Goal: Information Seeking & Learning: Stay updated

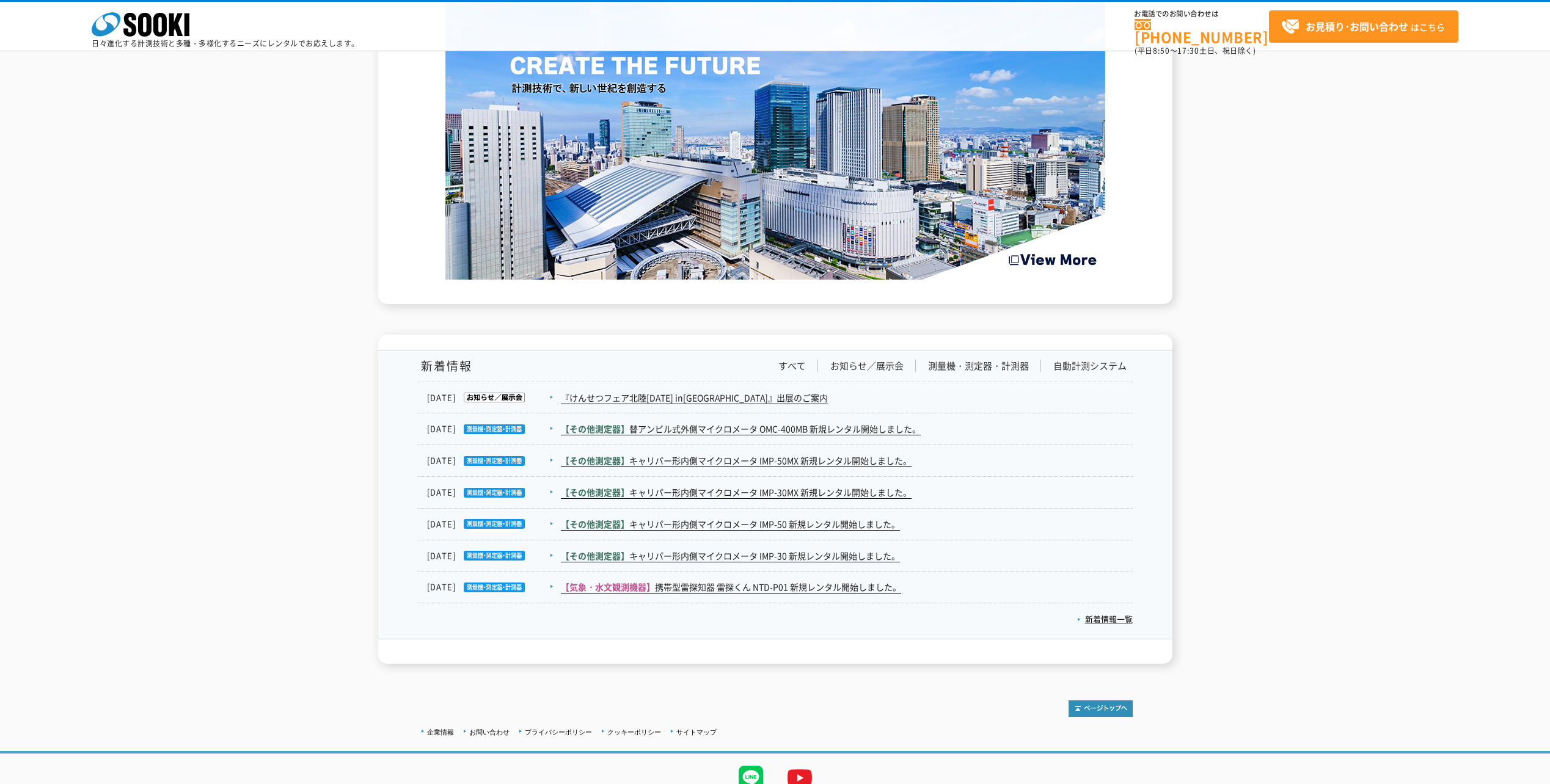
scroll to position [1777, 0]
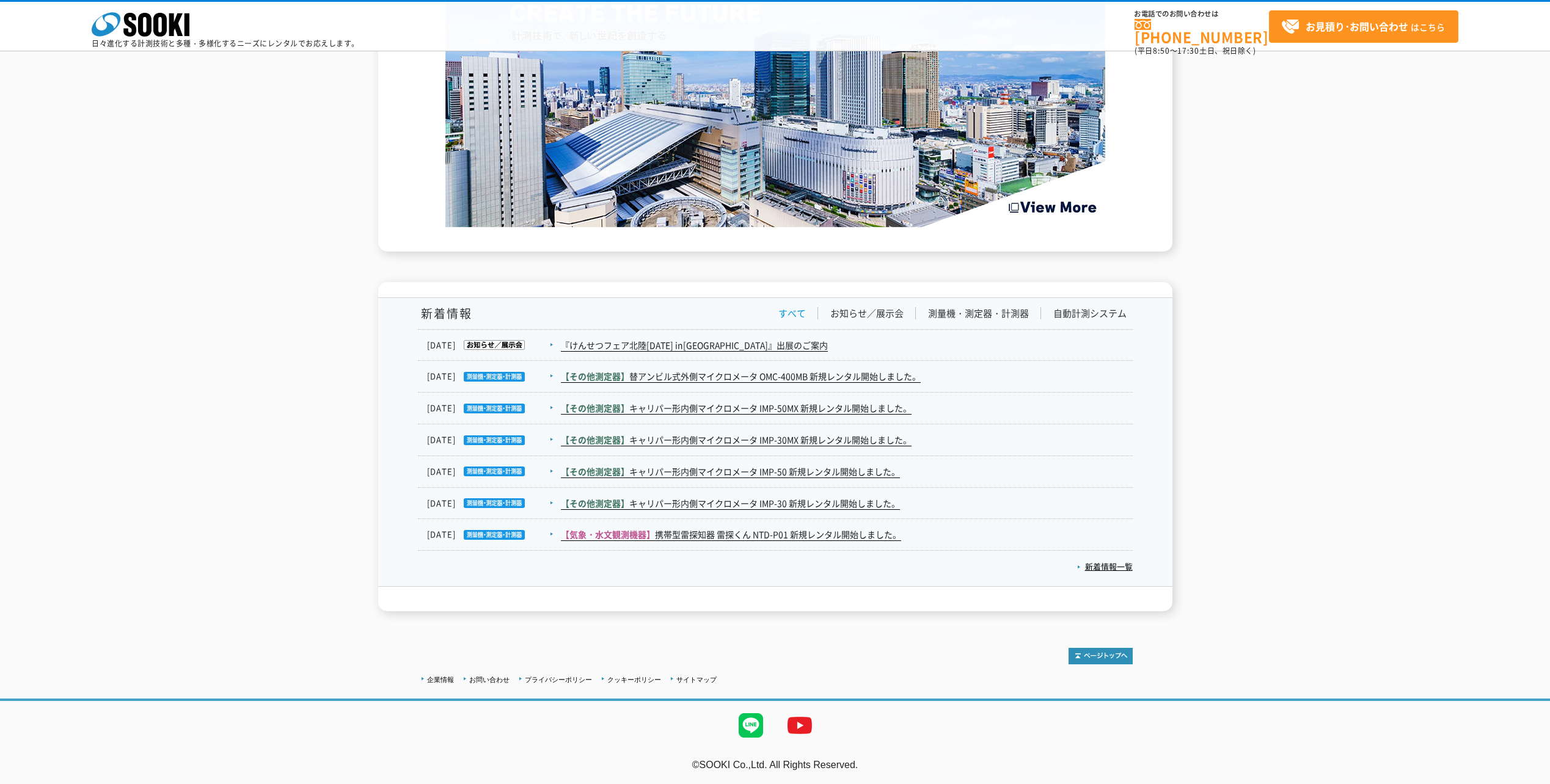
click at [786, 317] on link "すべて" at bounding box center [792, 314] width 27 height 13
click at [1120, 570] on link "新着情報一覧" at bounding box center [1104, 567] width 55 height 12
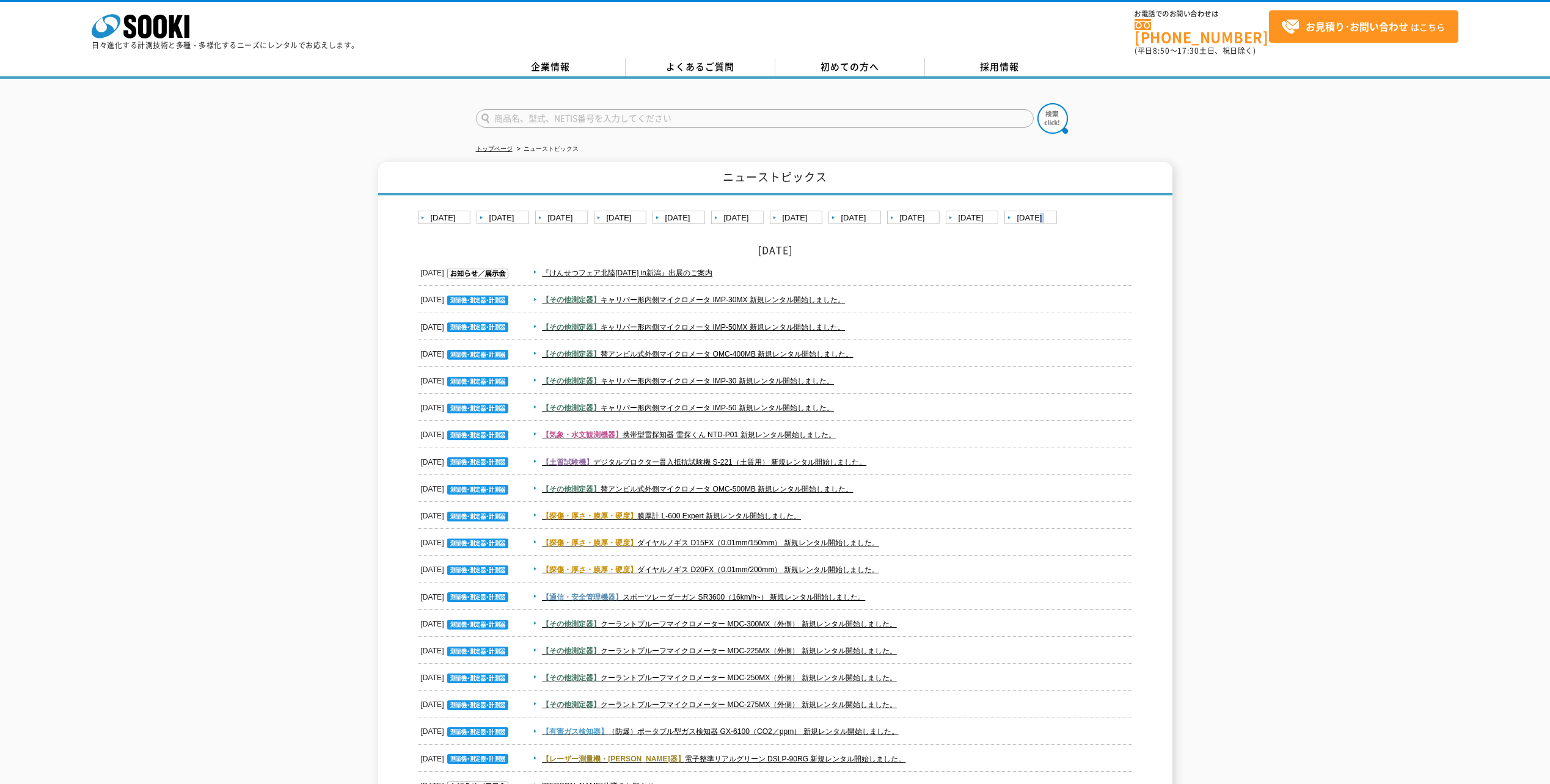
drag, startPoint x: 324, startPoint y: 209, endPoint x: 1067, endPoint y: 208, distance: 743.0
click at [1067, 208] on ul "[DATE] [DATE] [DATE] [DATE] [DATE] [DATE] [DATE] [DATE] [DATE] [DATE] [DATE]" at bounding box center [776, 215] width 715 height 21
drag, startPoint x: 1070, startPoint y: 204, endPoint x: 410, endPoint y: 164, distance: 661.2
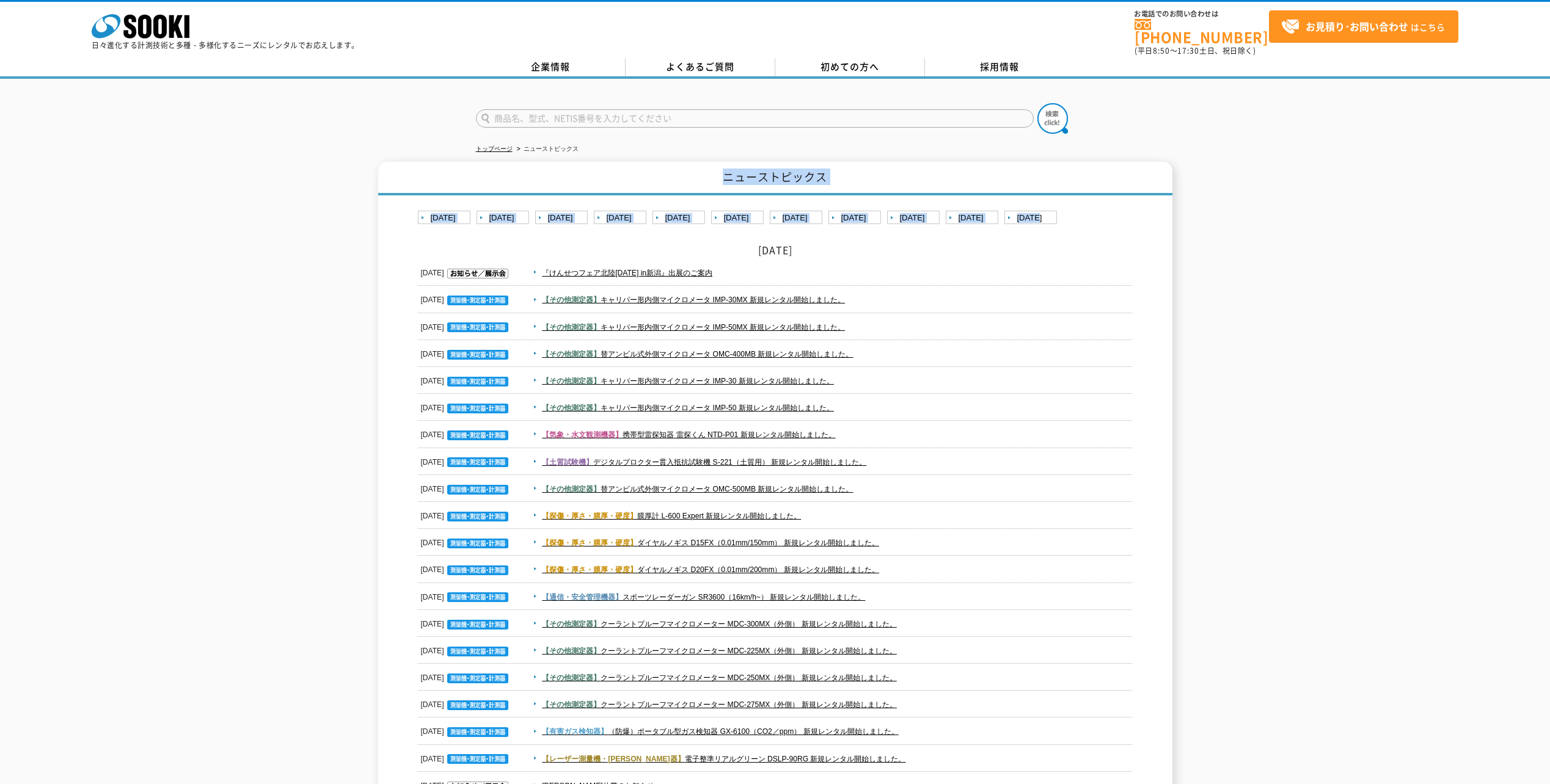
click at [410, 164] on h1 "ニューストピックス" at bounding box center [776, 179] width 794 height 34
drag, startPoint x: 387, startPoint y: 154, endPoint x: 1107, endPoint y: 225, distance: 723.5
drag, startPoint x: 1107, startPoint y: 225, endPoint x: 1074, endPoint y: 233, distance: 34.0
